Goal: Transaction & Acquisition: Purchase product/service

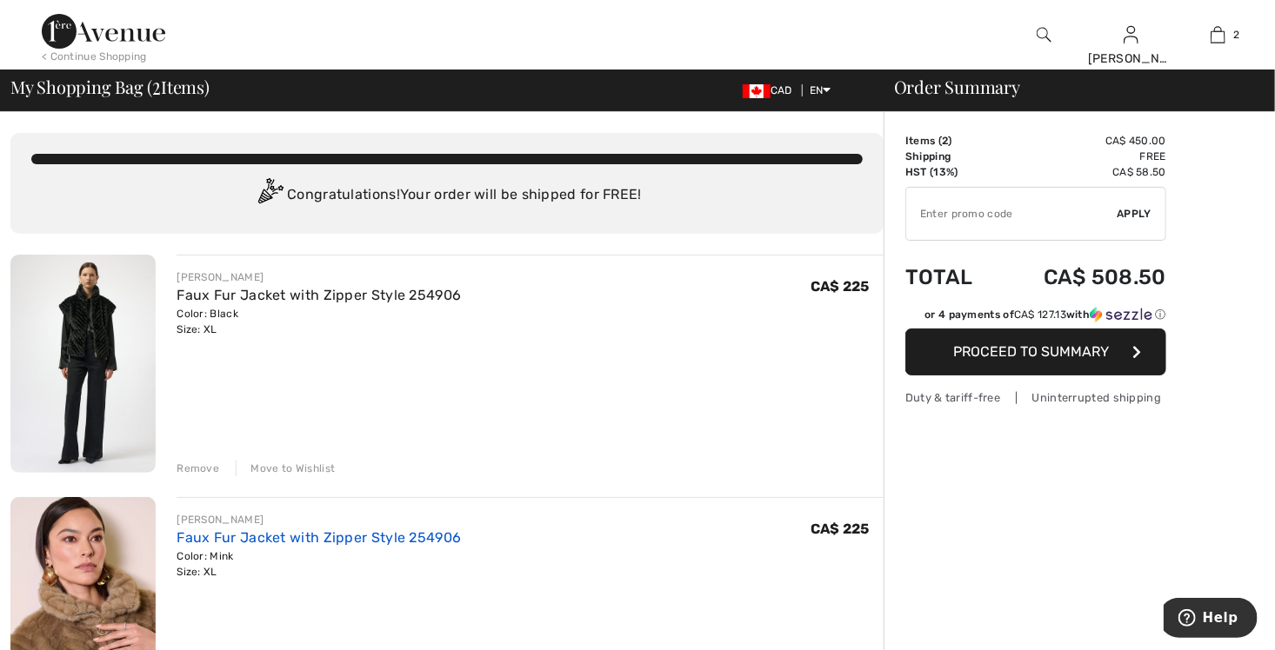
scroll to position [87, 0]
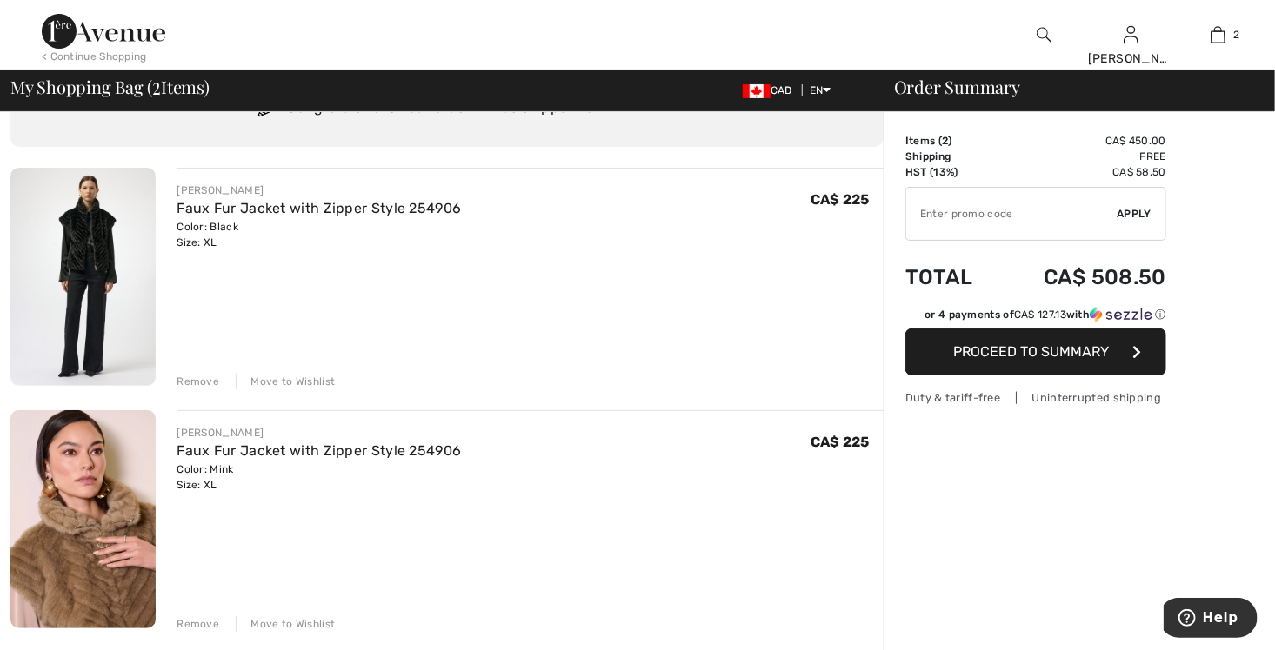
click at [204, 381] on div "Remove" at bounding box center [198, 382] width 43 height 16
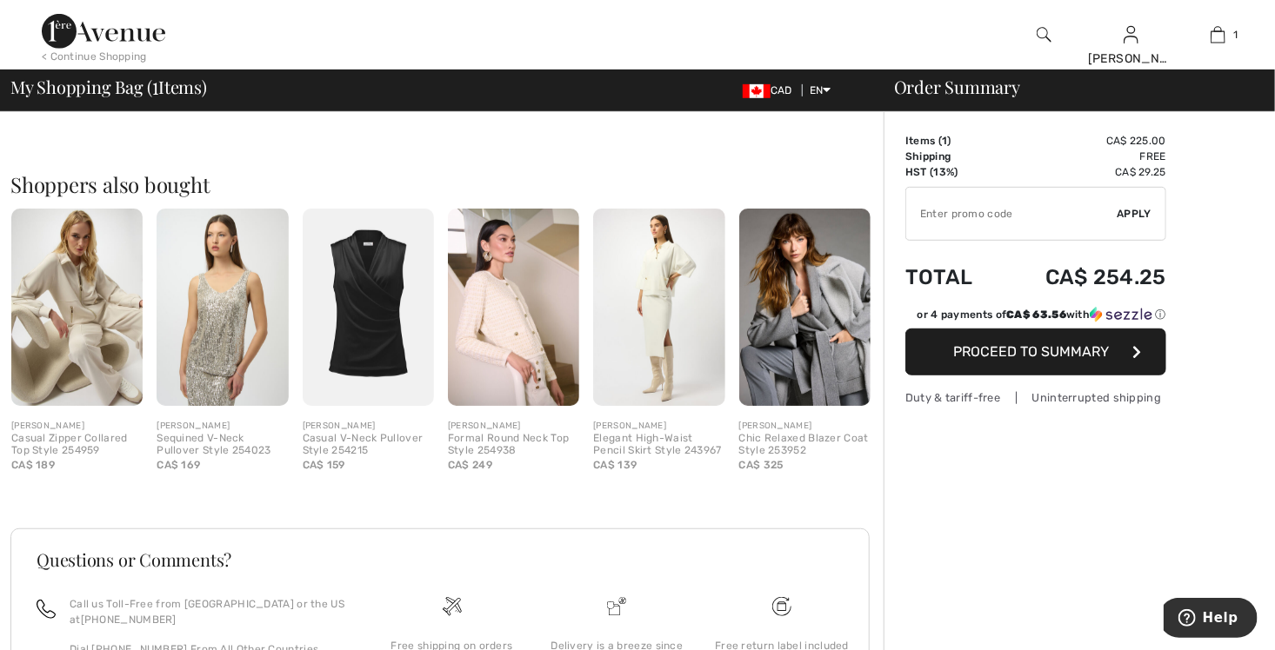
scroll to position [261, 0]
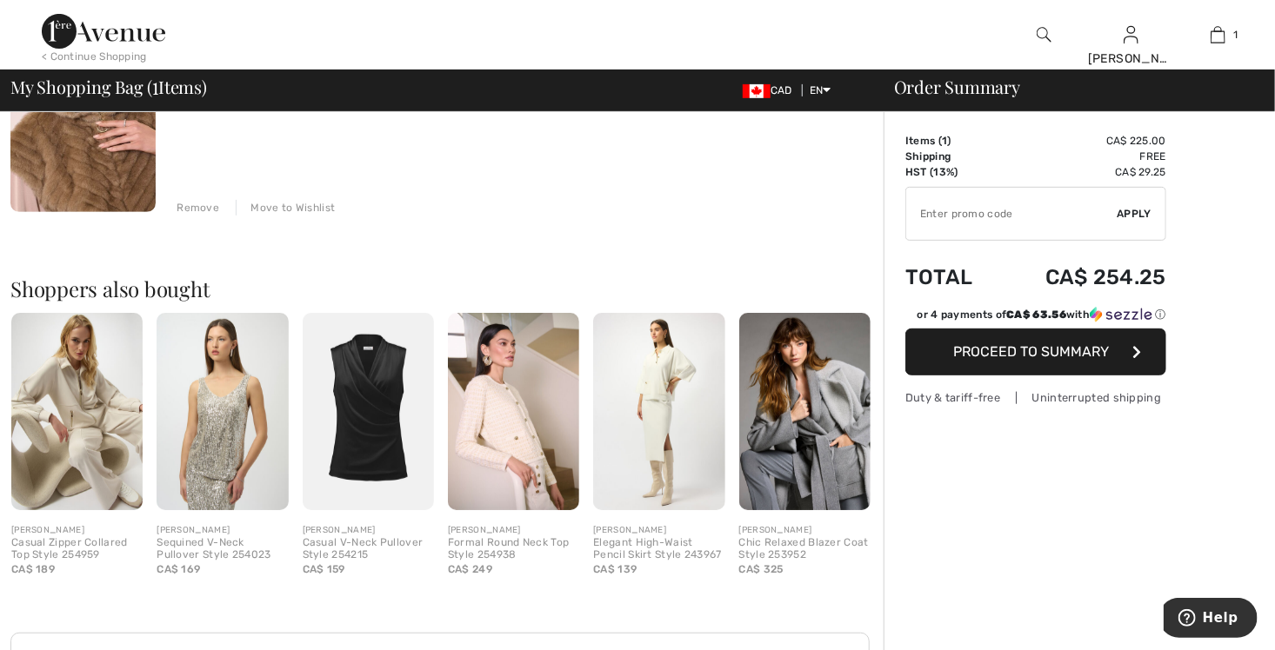
click at [1069, 354] on span "Proceed to Summary" at bounding box center [1032, 351] width 156 height 17
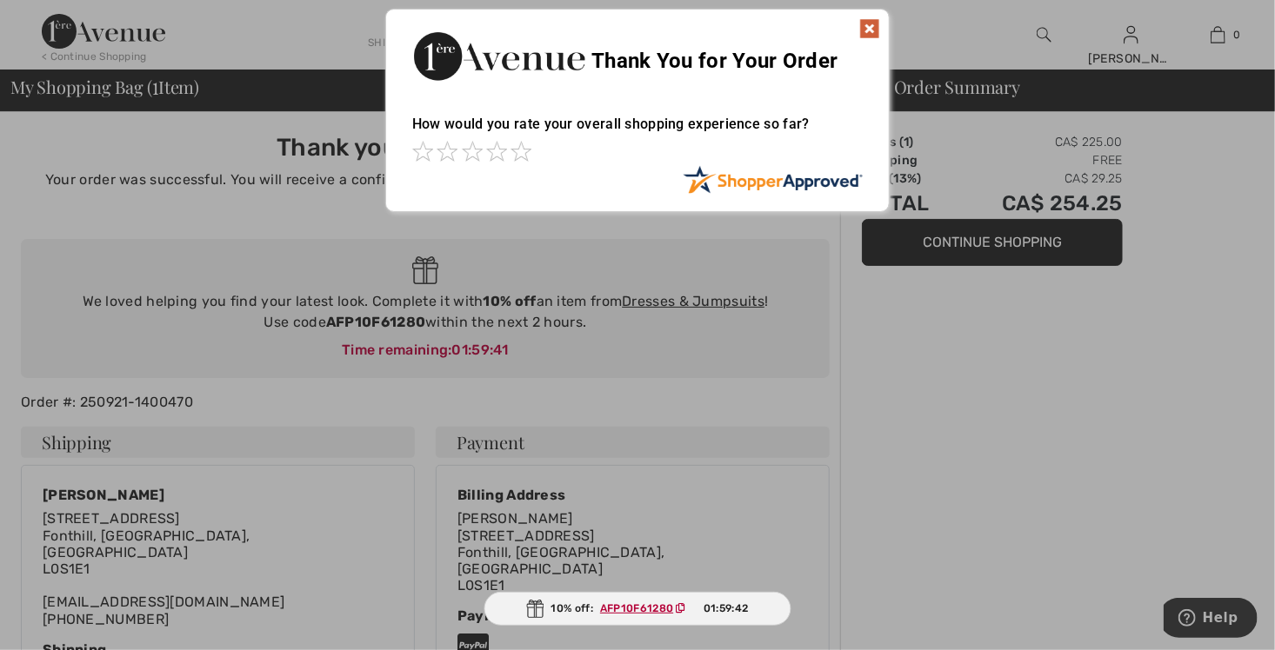
click at [871, 26] on img at bounding box center [869, 28] width 21 height 21
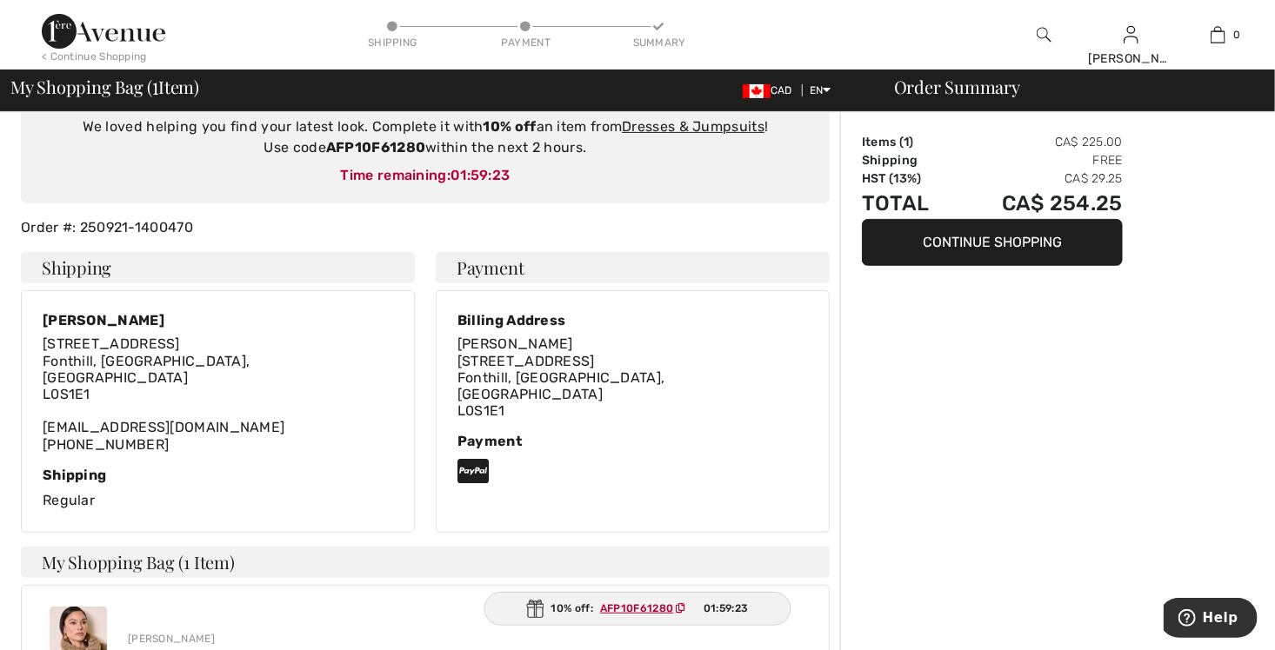
scroll to position [174, 0]
